Goal: Check status: Check status

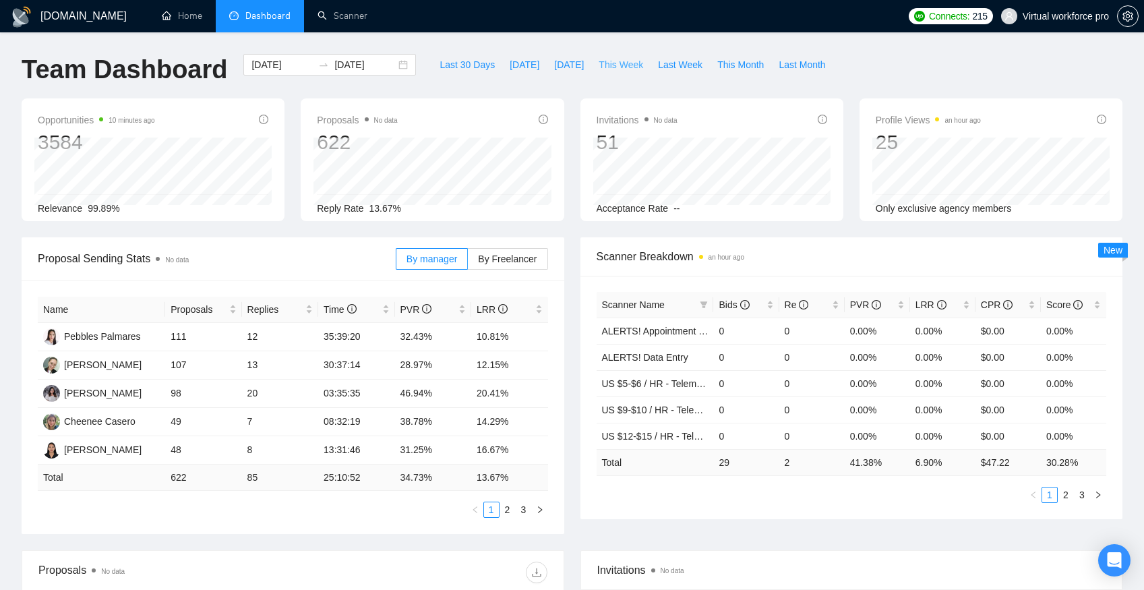
click at [629, 62] on span "This Week" at bounding box center [620, 64] width 44 height 15
type input "[DATE]"
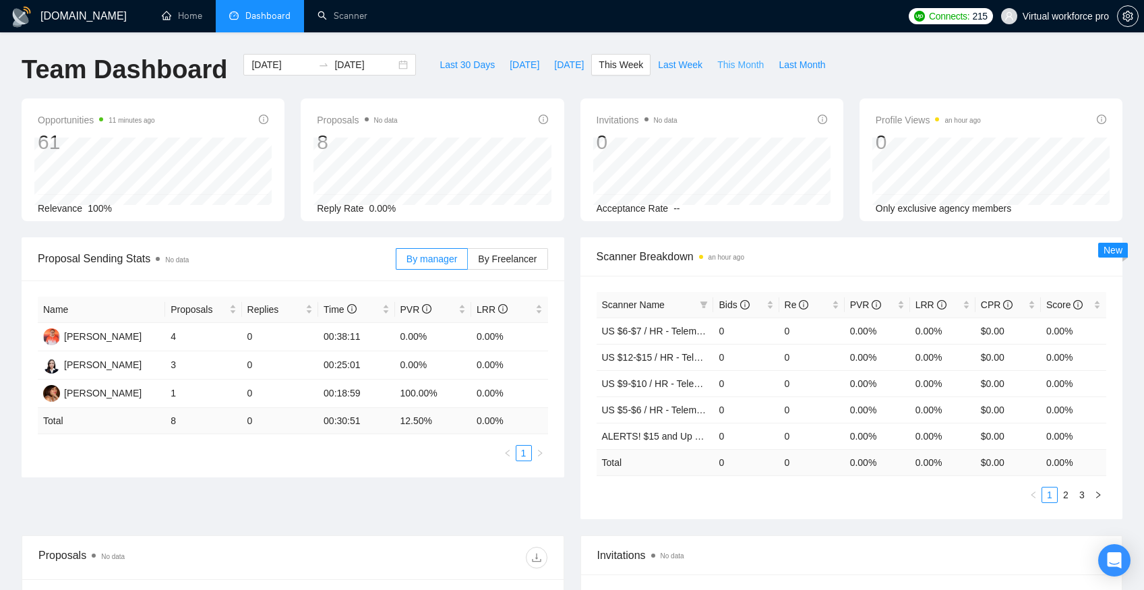
click at [737, 66] on span "This Month" at bounding box center [740, 64] width 46 height 15
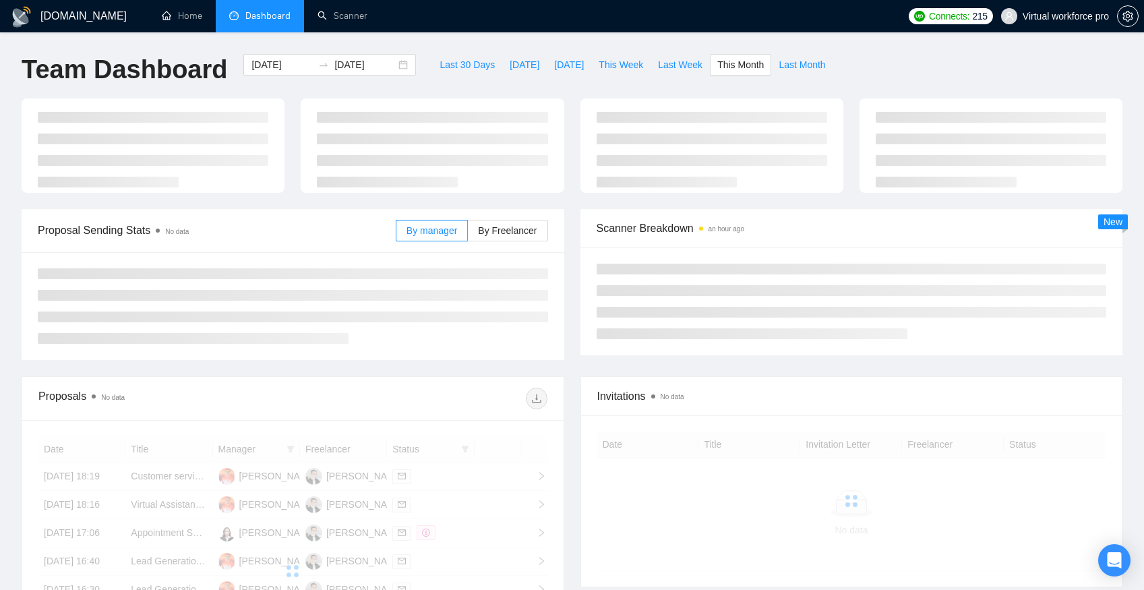
type input "[DATE]"
click at [737, 66] on span "This Month" at bounding box center [740, 64] width 46 height 15
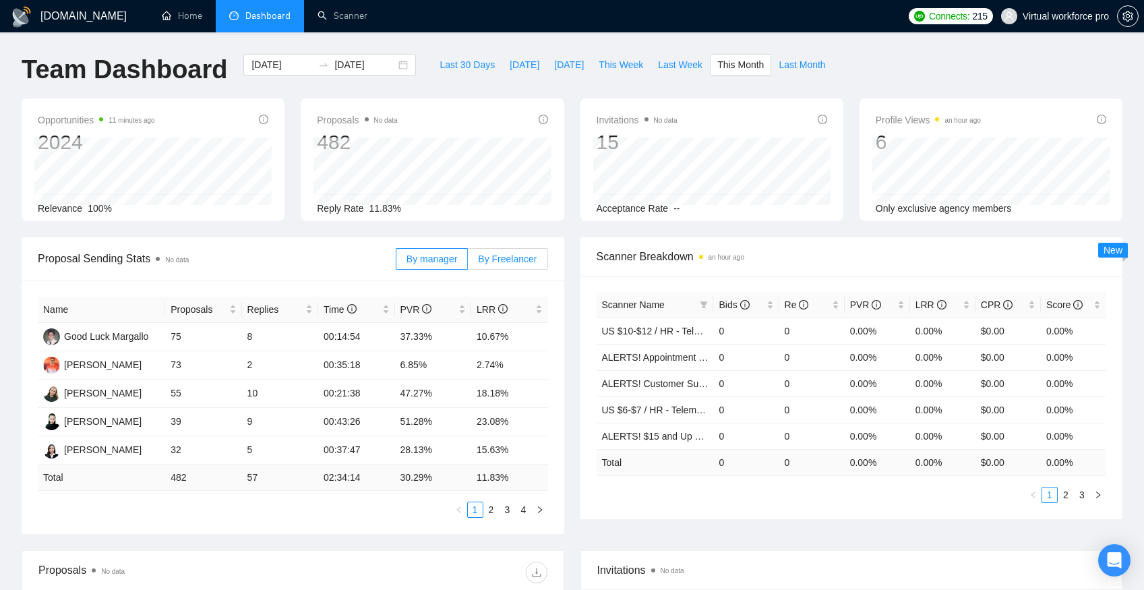
click at [494, 253] on span "By Freelancer" at bounding box center [507, 258] width 59 height 11
click at [468, 262] on input "By Freelancer" at bounding box center [468, 262] width 0 height 0
click at [437, 255] on span "By manager" at bounding box center [431, 258] width 51 height 11
click at [396, 262] on input "By manager" at bounding box center [396, 262] width 0 height 0
click at [497, 508] on link "2" at bounding box center [491, 509] width 15 height 15
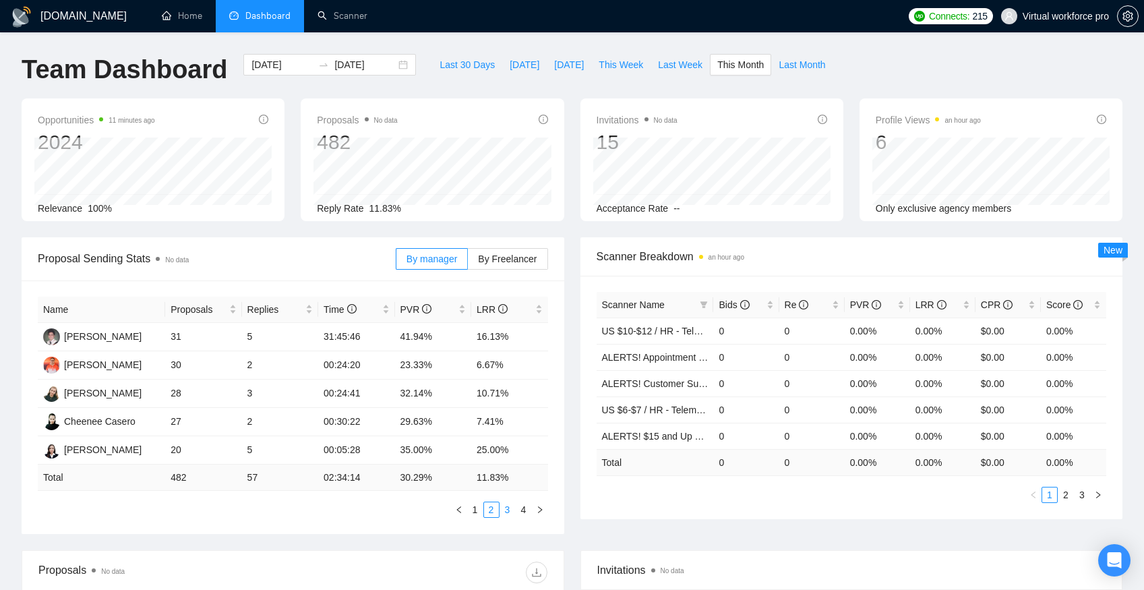
click at [512, 507] on link "3" at bounding box center [507, 509] width 15 height 15
click at [525, 512] on link "4" at bounding box center [523, 509] width 15 height 15
click at [470, 507] on link "1" at bounding box center [475, 509] width 15 height 15
click at [492, 507] on link "2" at bounding box center [491, 509] width 15 height 15
click at [503, 509] on link "3" at bounding box center [507, 509] width 15 height 15
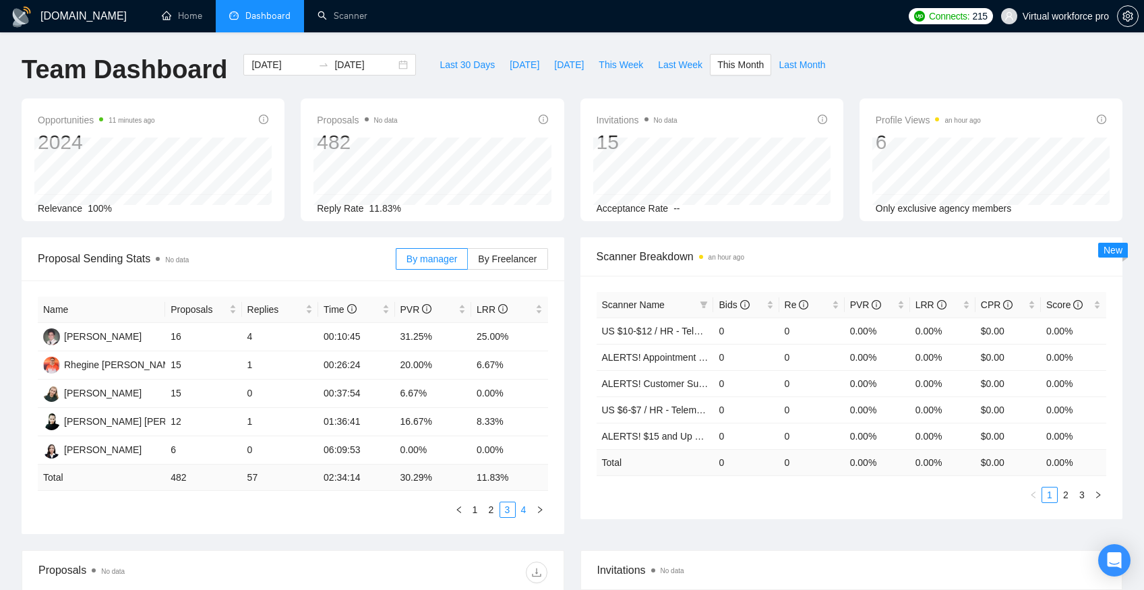
click at [523, 511] on link "4" at bounding box center [523, 509] width 15 height 15
click at [473, 512] on link "1" at bounding box center [475, 509] width 15 height 15
click at [622, 68] on span "This Week" at bounding box center [620, 64] width 44 height 15
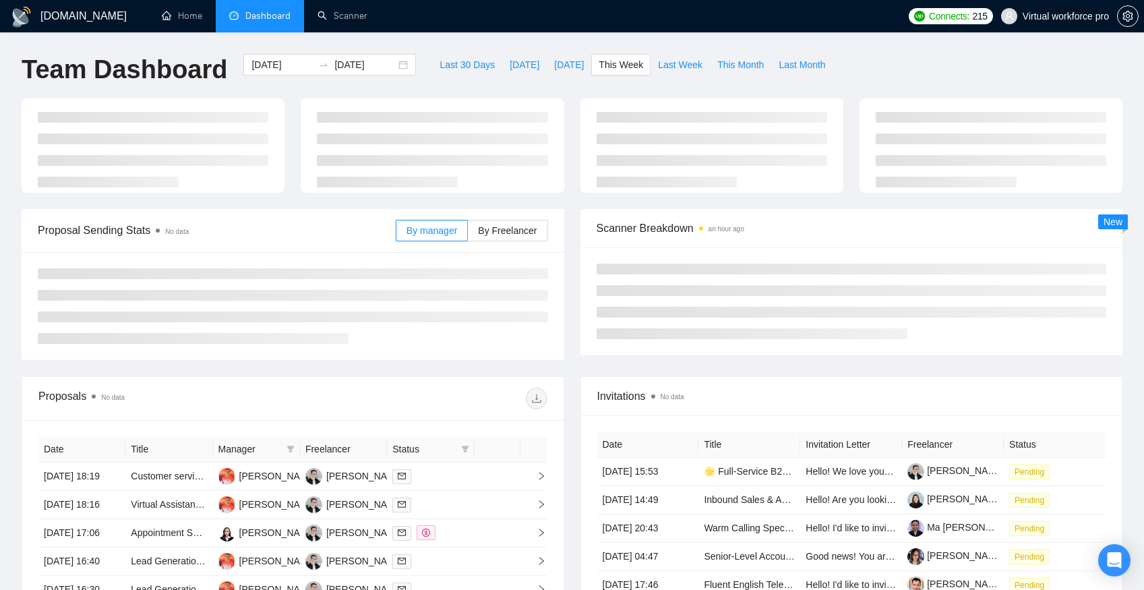
type input "[DATE]"
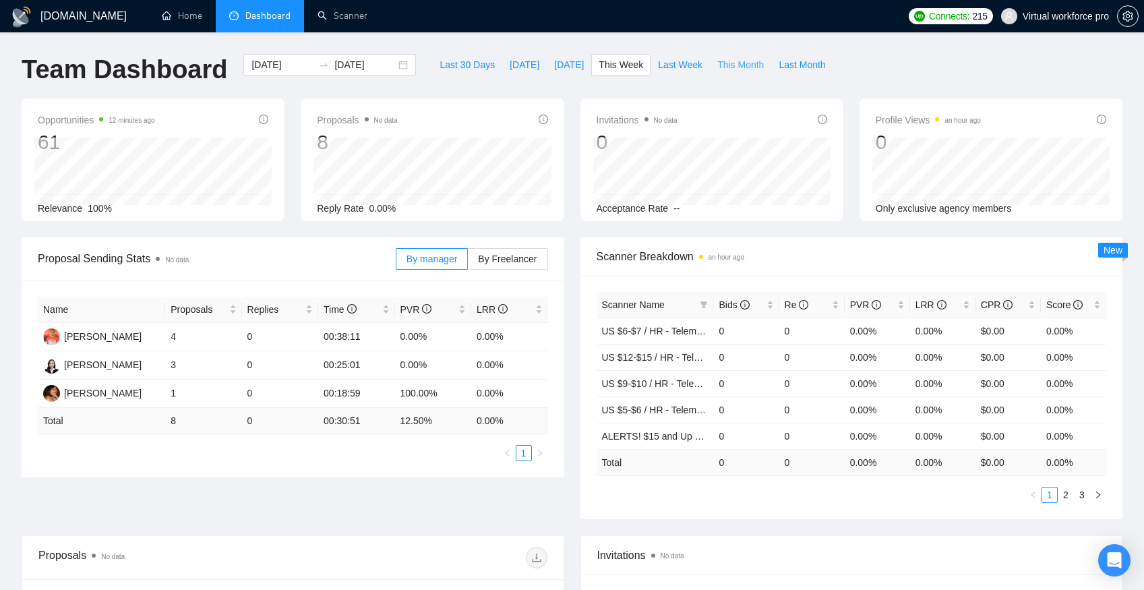
click at [730, 62] on span "This Month" at bounding box center [740, 64] width 46 height 15
type input "[DATE]"
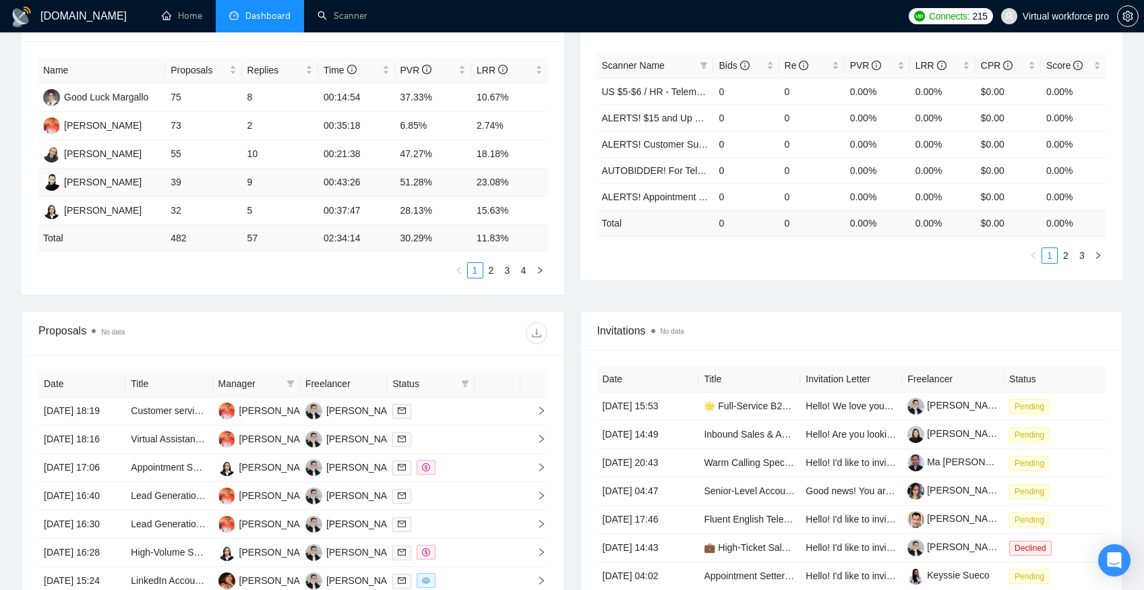
scroll to position [245, 0]
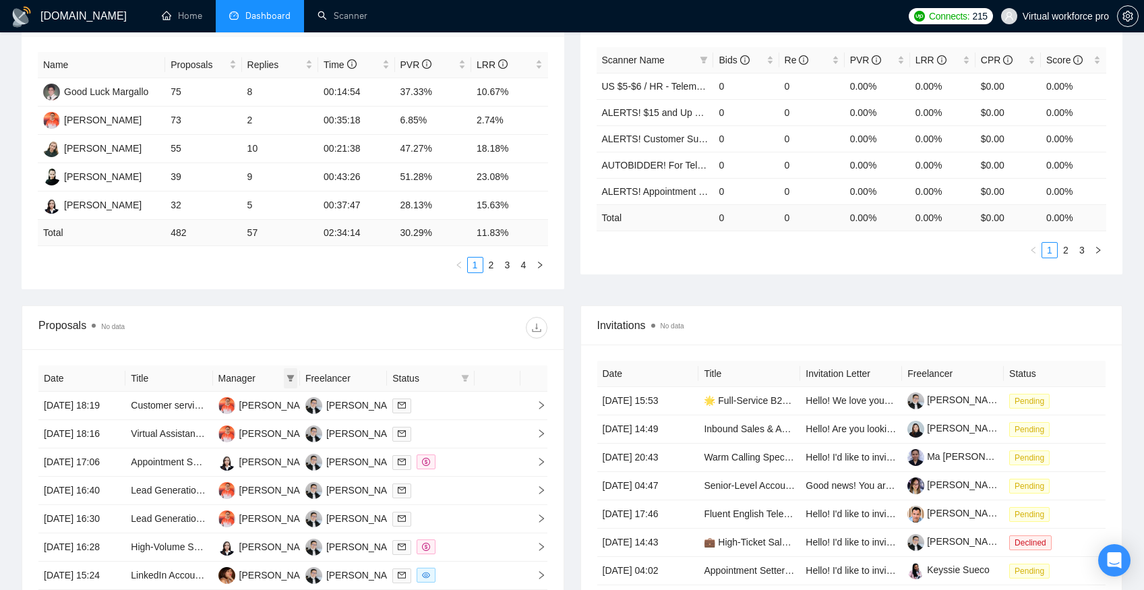
click at [292, 379] on icon "filter" at bounding box center [290, 378] width 8 height 8
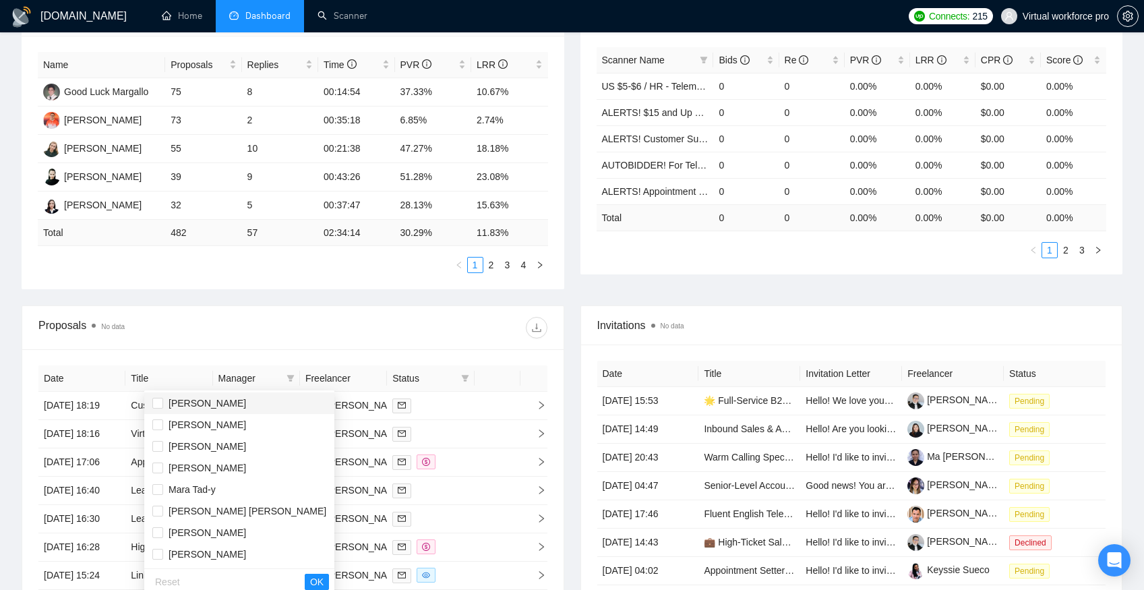
scroll to position [49, 0]
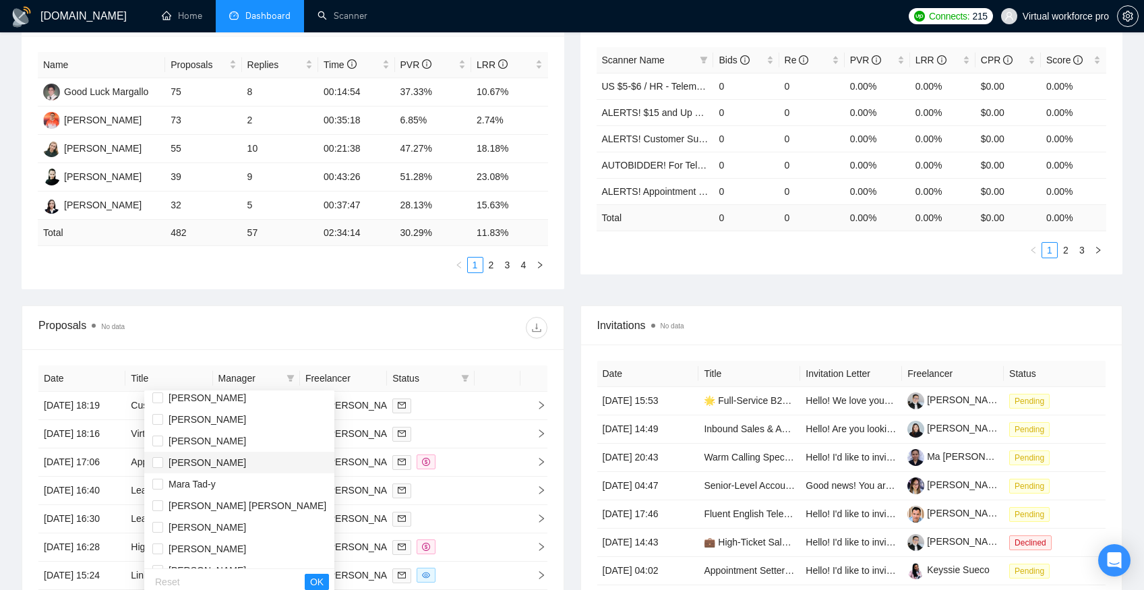
click at [241, 455] on div "[PERSON_NAME]" at bounding box center [206, 462] width 77 height 15
checkbox input "true"
click at [305, 573] on button "OK" at bounding box center [317, 581] width 24 height 16
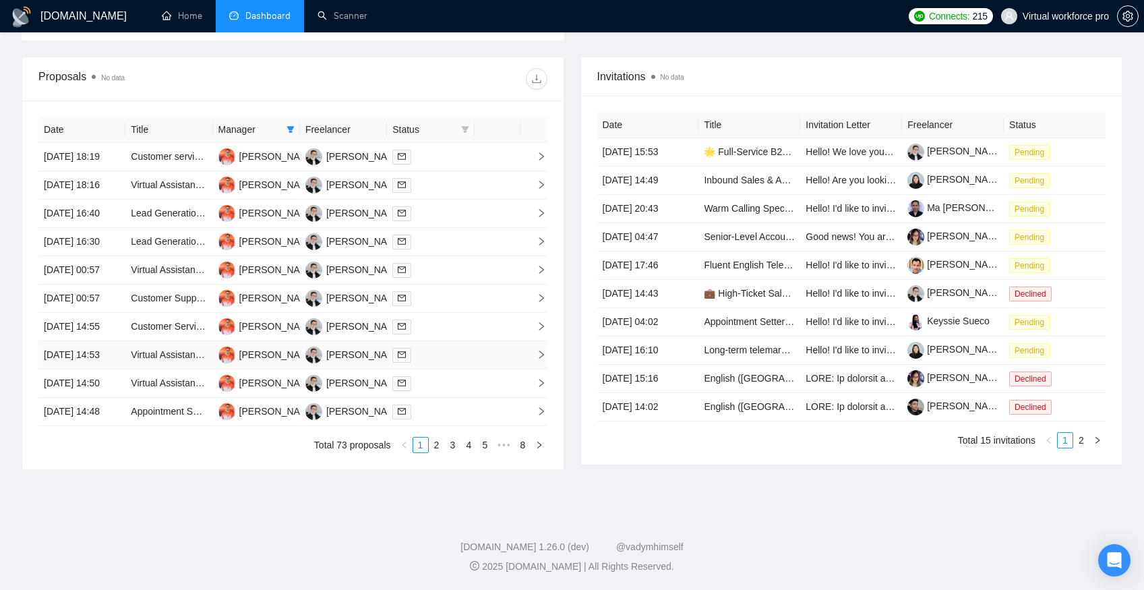
scroll to position [524, 0]
click at [438, 452] on link "2" at bounding box center [436, 444] width 15 height 15
click at [454, 452] on link "3" at bounding box center [452, 444] width 15 height 15
click at [471, 452] on link "4" at bounding box center [469, 444] width 15 height 15
